Goal: Task Accomplishment & Management: Use online tool/utility

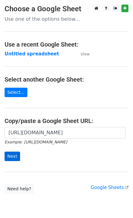
scroll to position [0, 134]
type input "[URL][DOMAIN_NAME]"
click at [14, 157] on input "Next" at bounding box center [13, 156] width 16 height 9
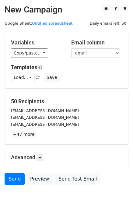
click at [9, 76] on div "Load... Your First Left Chest or Cap Logo – Absolutely Free Please take time to…" at bounding box center [66, 77] width 121 height 9
drag, startPoint x: 15, startPoint y: 78, endPoint x: 18, endPoint y: 80, distance: 3.4
click at [15, 79] on link "Load..." at bounding box center [22, 77] width 23 height 9
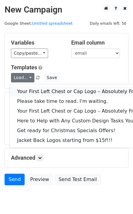
click at [44, 93] on link "Your First Left Chest or Cap Logo – Absolutely Free" at bounding box center [83, 92] width 146 height 10
